Goal: Task Accomplishment & Management: Complete application form

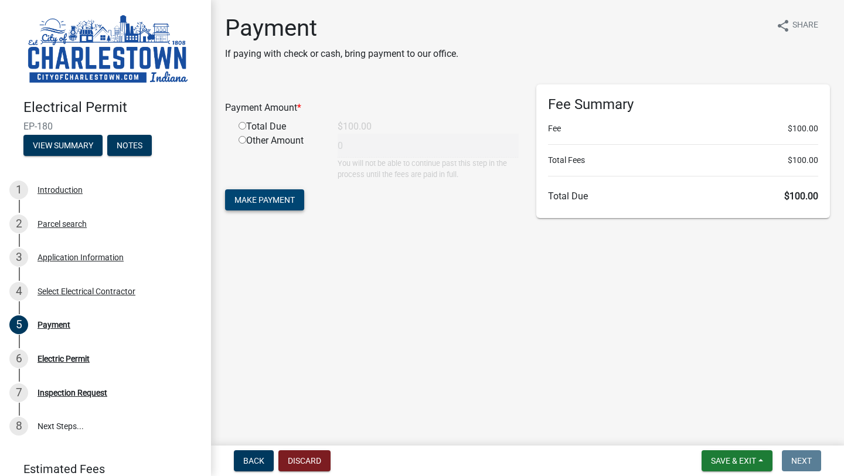
click at [283, 199] on span "Make Payment" at bounding box center [264, 199] width 60 height 9
click at [241, 142] on input "radio" at bounding box center [243, 140] width 8 height 8
radio input "true"
type input "100"
click at [281, 203] on span "Make Payment" at bounding box center [264, 199] width 60 height 9
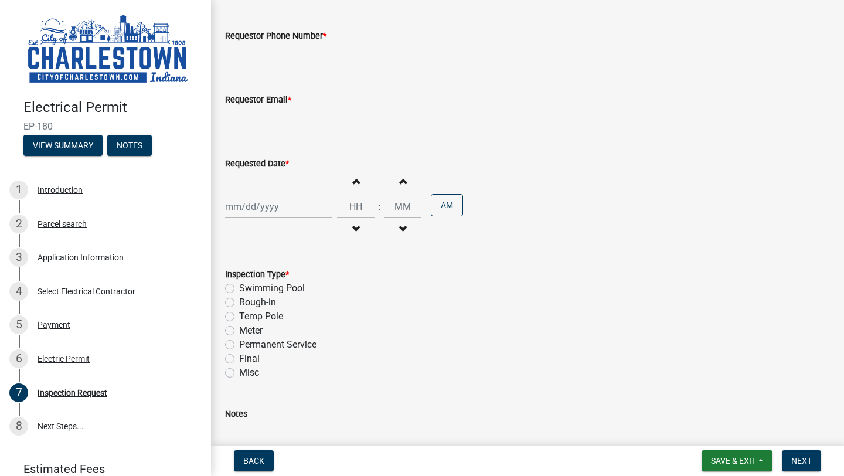
scroll to position [82, 0]
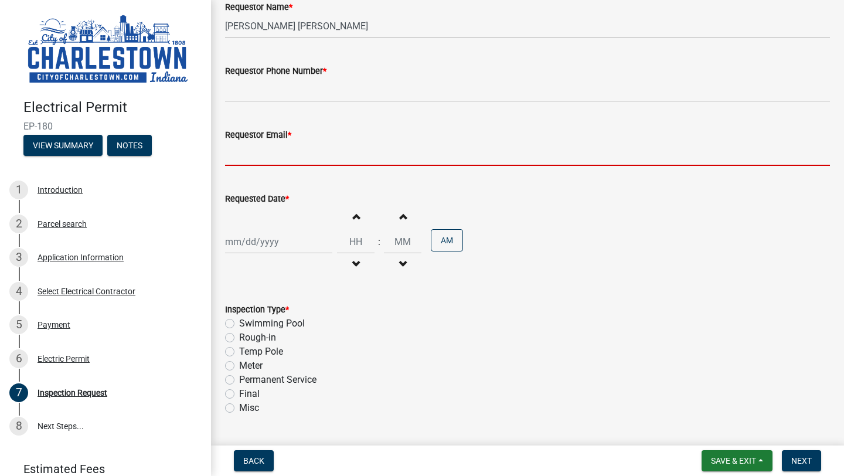
click at [308, 146] on input "Requestor Email *" at bounding box center [527, 154] width 605 height 24
type input "[EMAIL_ADDRESS][DOMAIN_NAME]"
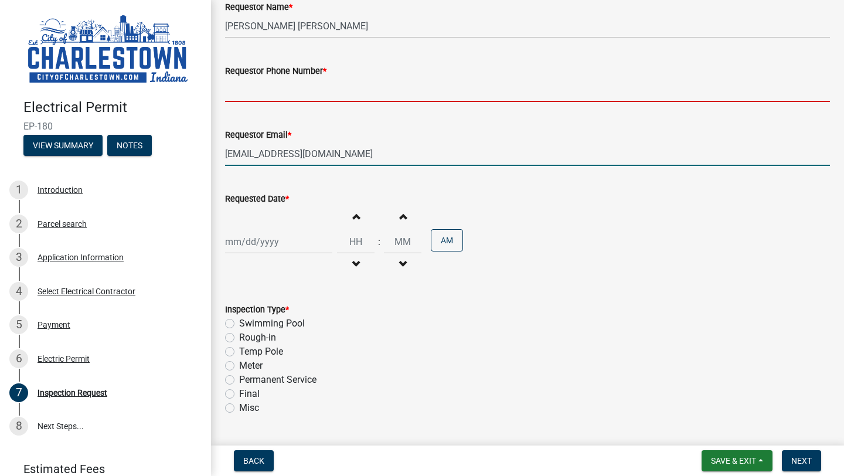
type input "5025726356"
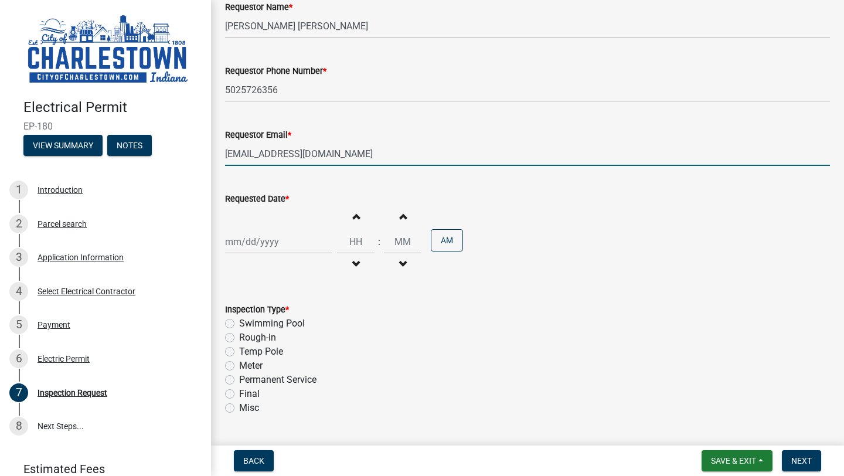
click at [267, 241] on div at bounding box center [278, 242] width 107 height 24
select select "9"
select select "2025"
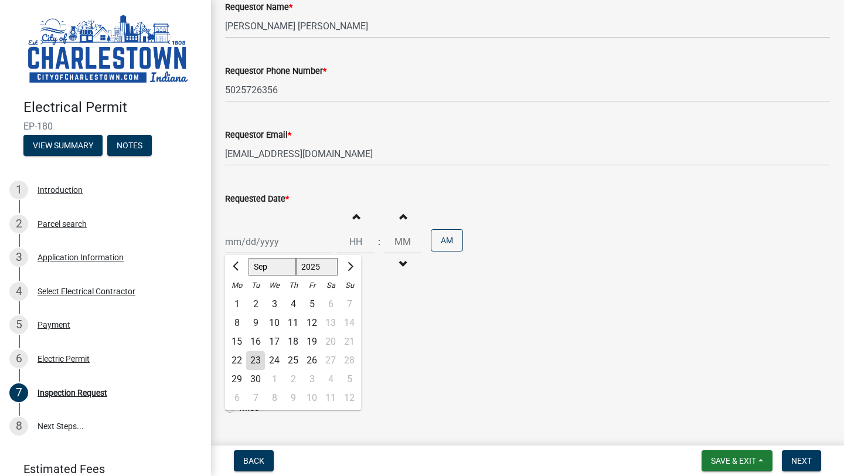
click at [296, 362] on div "25" at bounding box center [293, 360] width 19 height 19
type input "[DATE]"
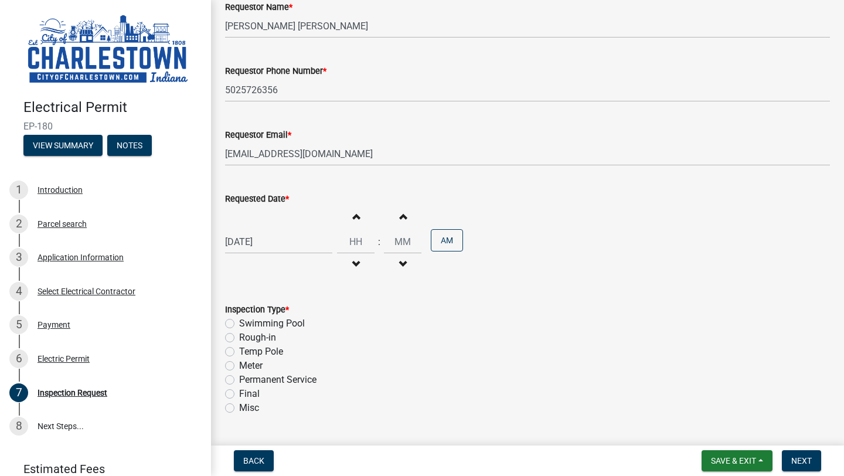
click at [355, 261] on button "Decrement hours" at bounding box center [355, 264] width 25 height 21
type input "11"
type input "00"
click at [441, 244] on button "PM" at bounding box center [447, 240] width 32 height 22
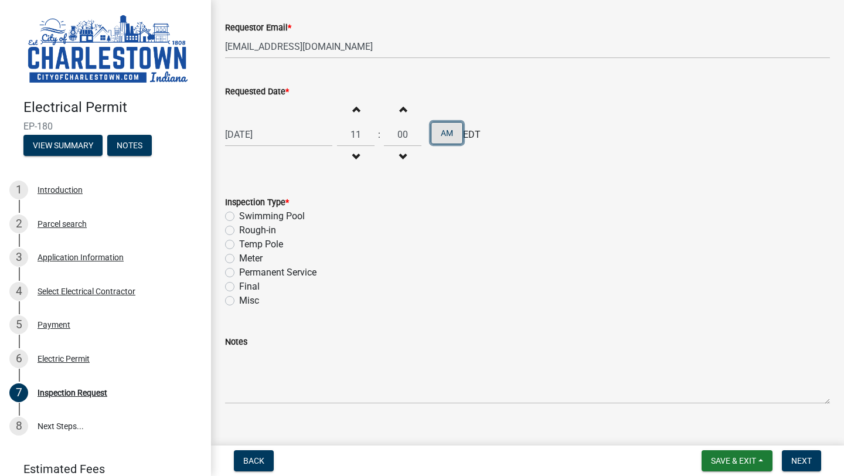
scroll to position [207, 0]
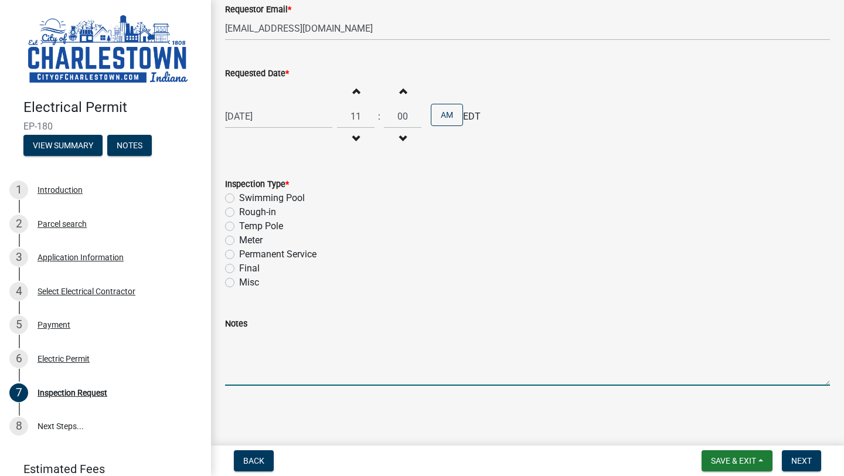
click at [251, 338] on textarea "Notes" at bounding box center [527, 358] width 605 height 55
click at [239, 281] on label "Misc" at bounding box center [249, 282] width 20 height 14
click at [239, 281] on input "Misc" at bounding box center [243, 279] width 8 height 8
radio input "true"
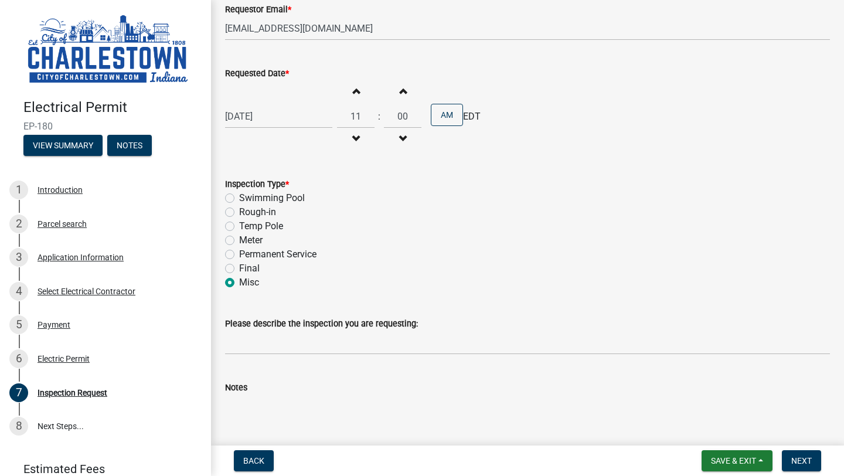
click at [259, 355] on wm-data-entity-input "Please describe the inspection you are requesting:" at bounding box center [527, 332] width 605 height 64
click at [258, 344] on input "Please describe the inspection you are requesting:" at bounding box center [527, 343] width 605 height 24
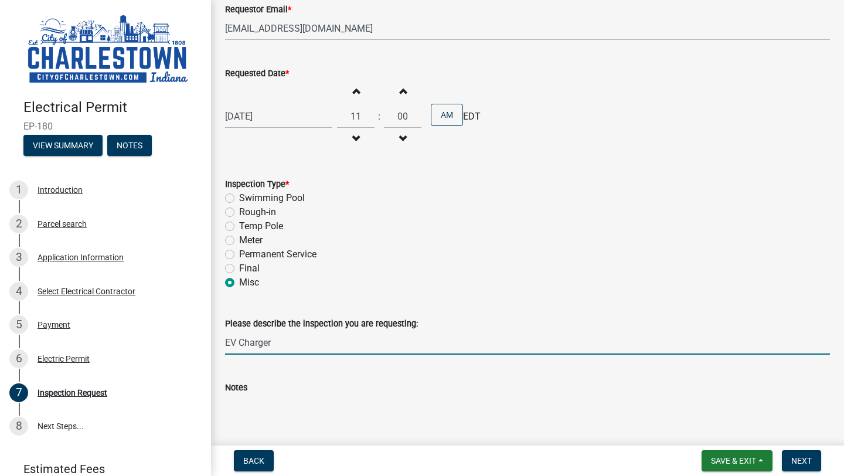
scroll to position [271, 0]
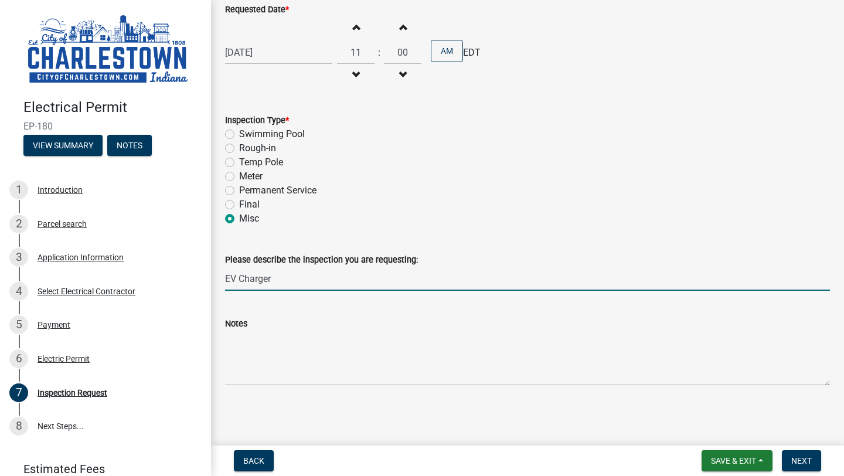
type input "EV Charger"
click at [265, 375] on textarea "Notes" at bounding box center [527, 358] width 605 height 55
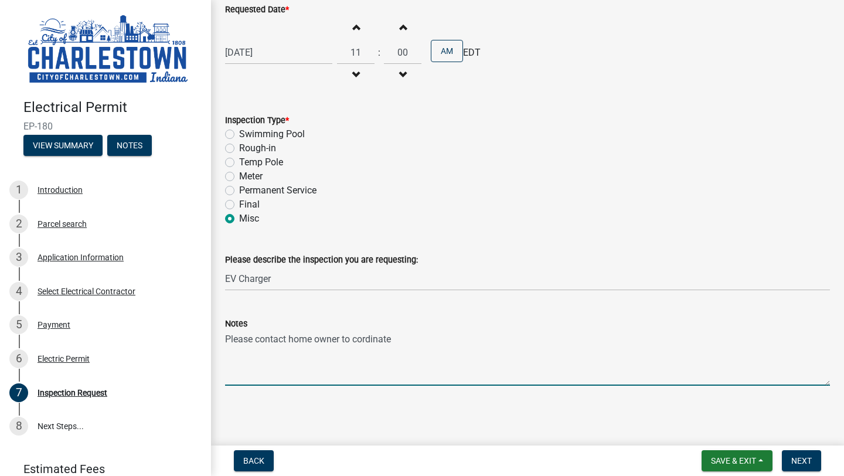
click at [370, 347] on textarea "Please contact home owner to cordinate" at bounding box center [527, 358] width 605 height 55
click at [379, 336] on textarea "Please contact home owner to cordinate" at bounding box center [527, 358] width 605 height 55
click at [363, 341] on textarea "Please contact home owner to cordinate" at bounding box center [527, 358] width 605 height 55
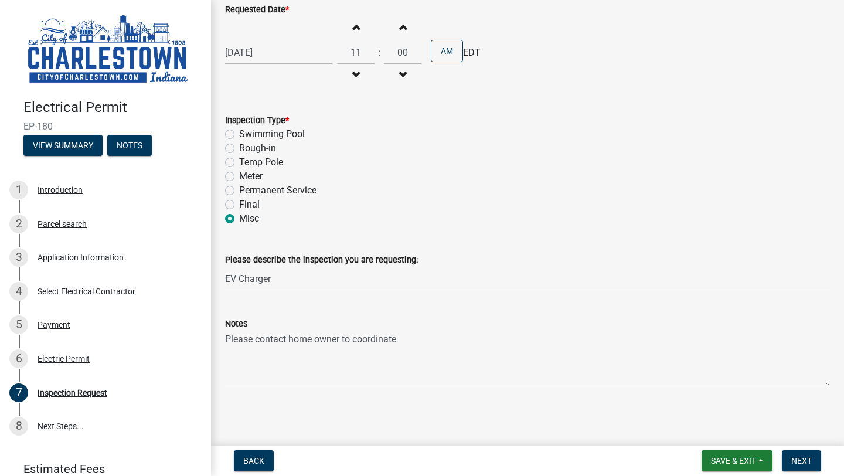
click at [417, 325] on div "Notes" at bounding box center [527, 324] width 605 height 14
click at [409, 340] on textarea "Please contact home owner to coordinate" at bounding box center [527, 358] width 605 height 55
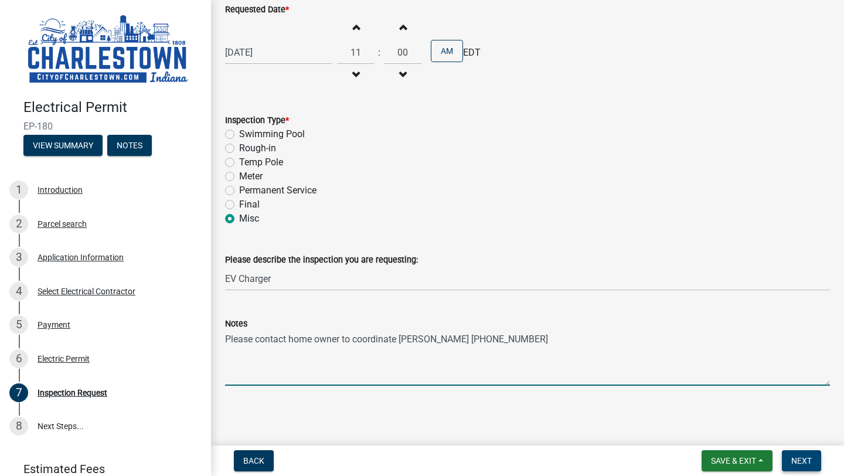
type textarea "Please contact home owner to coordinate [PERSON_NAME] [PHONE_NUMBER]"
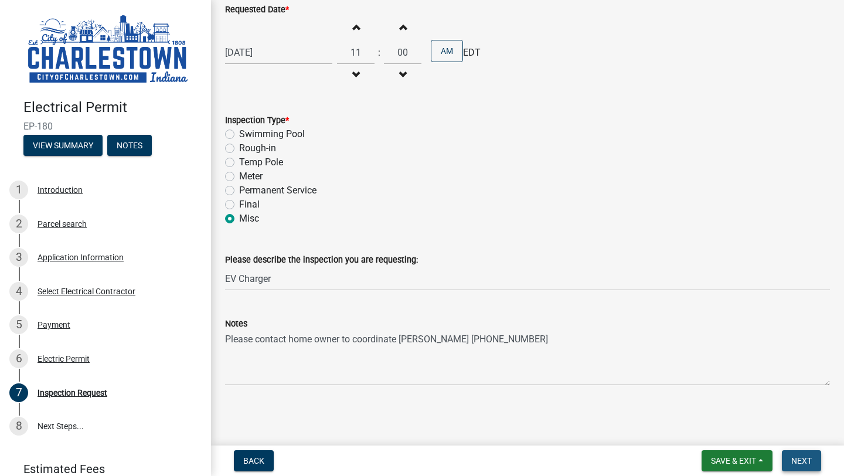
click at [813, 462] on button "Next" at bounding box center [801, 460] width 39 height 21
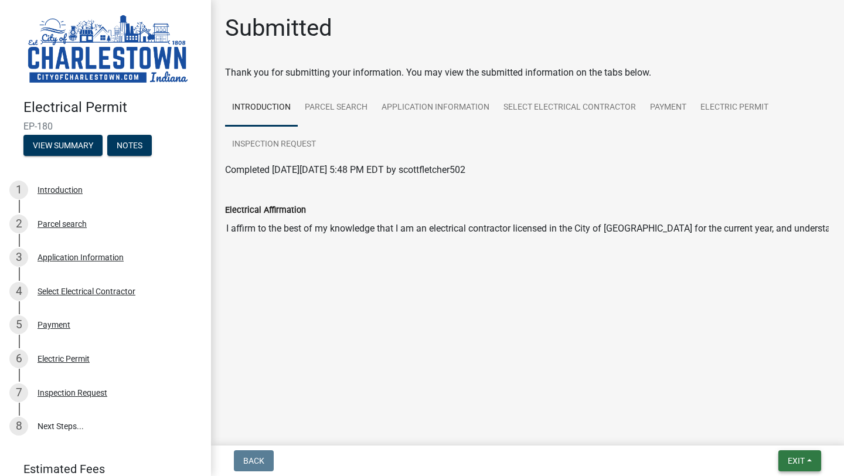
click at [794, 454] on button "Exit" at bounding box center [799, 460] width 43 height 21
click at [771, 435] on button "Save & Exit" at bounding box center [775, 430] width 94 height 28
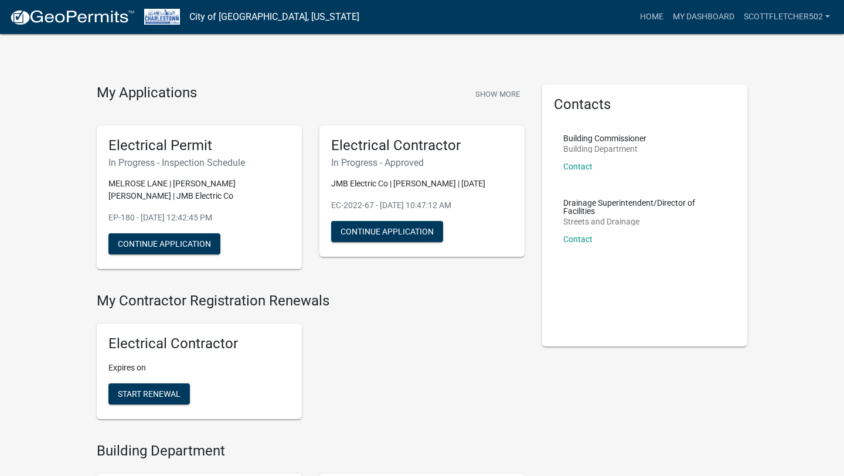
click at [182, 159] on h6 "In Progress - Inspection Schedule" at bounding box center [199, 162] width 182 height 11
click at [184, 148] on h5 "Electrical Permit" at bounding box center [199, 145] width 182 height 17
click at [205, 248] on button "Continue Application" at bounding box center [164, 243] width 112 height 21
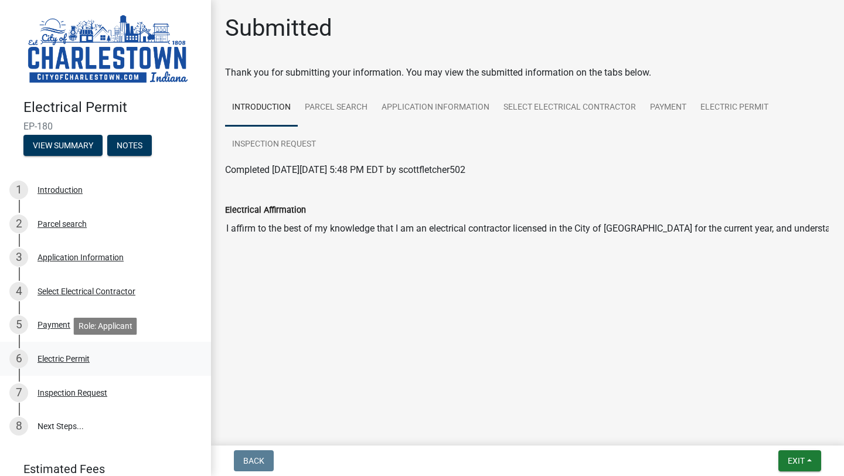
click at [70, 363] on div "Electric Permit" at bounding box center [64, 359] width 52 height 8
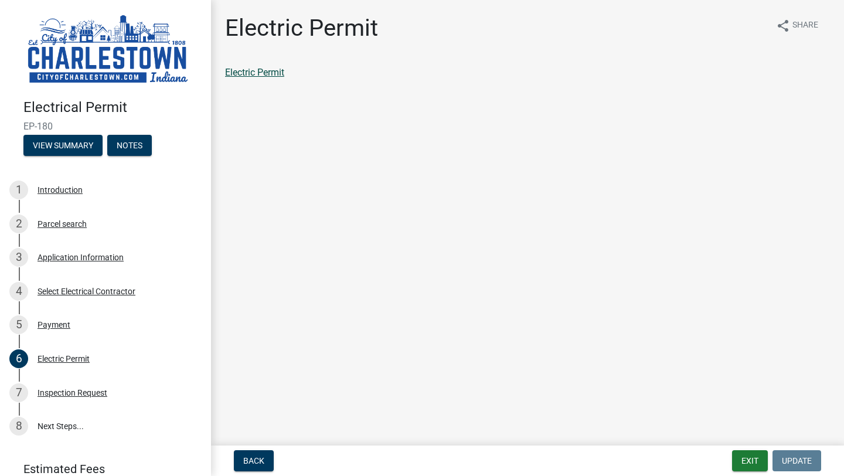
click at [269, 70] on link "Electric Permit" at bounding box center [254, 72] width 59 height 11
